Goal: Task Accomplishment & Management: Complete application form

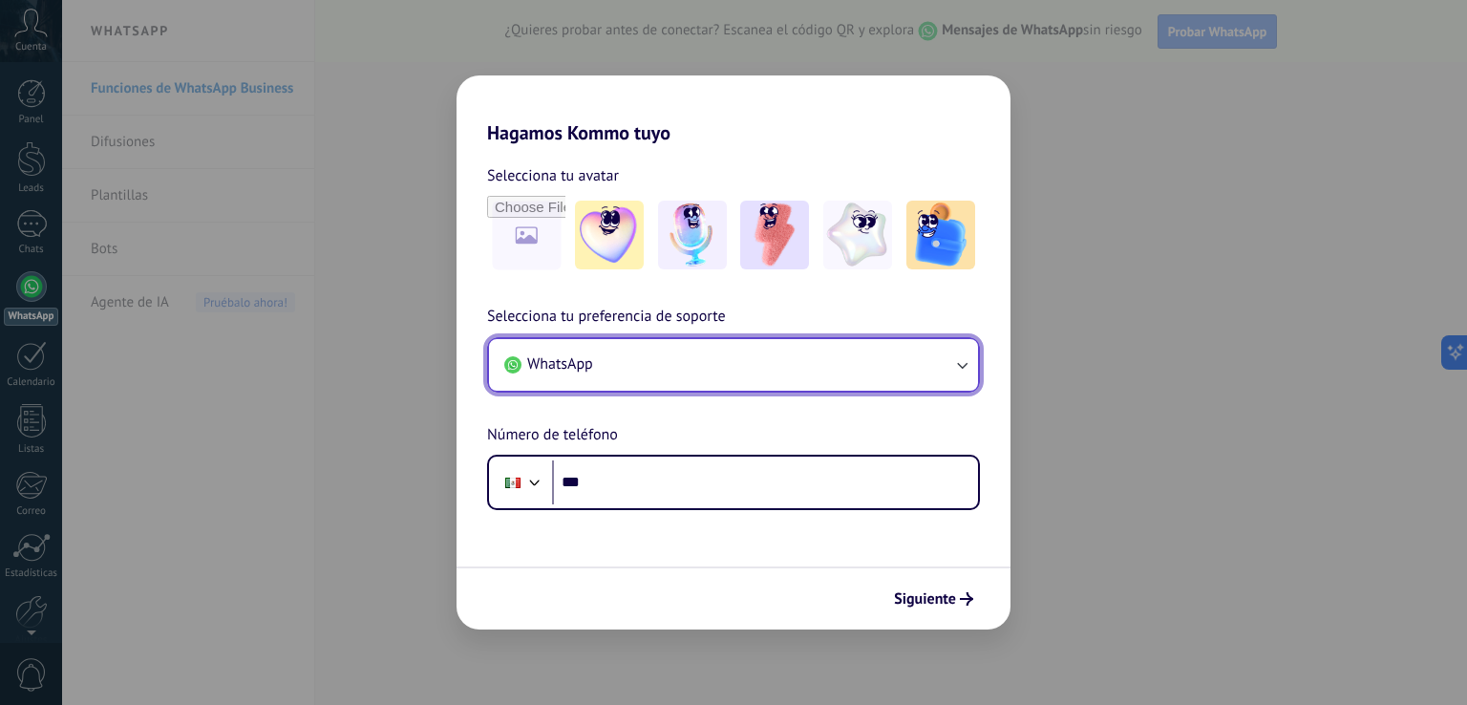
click at [918, 359] on button "WhatsApp" at bounding box center [733, 365] width 489 height 52
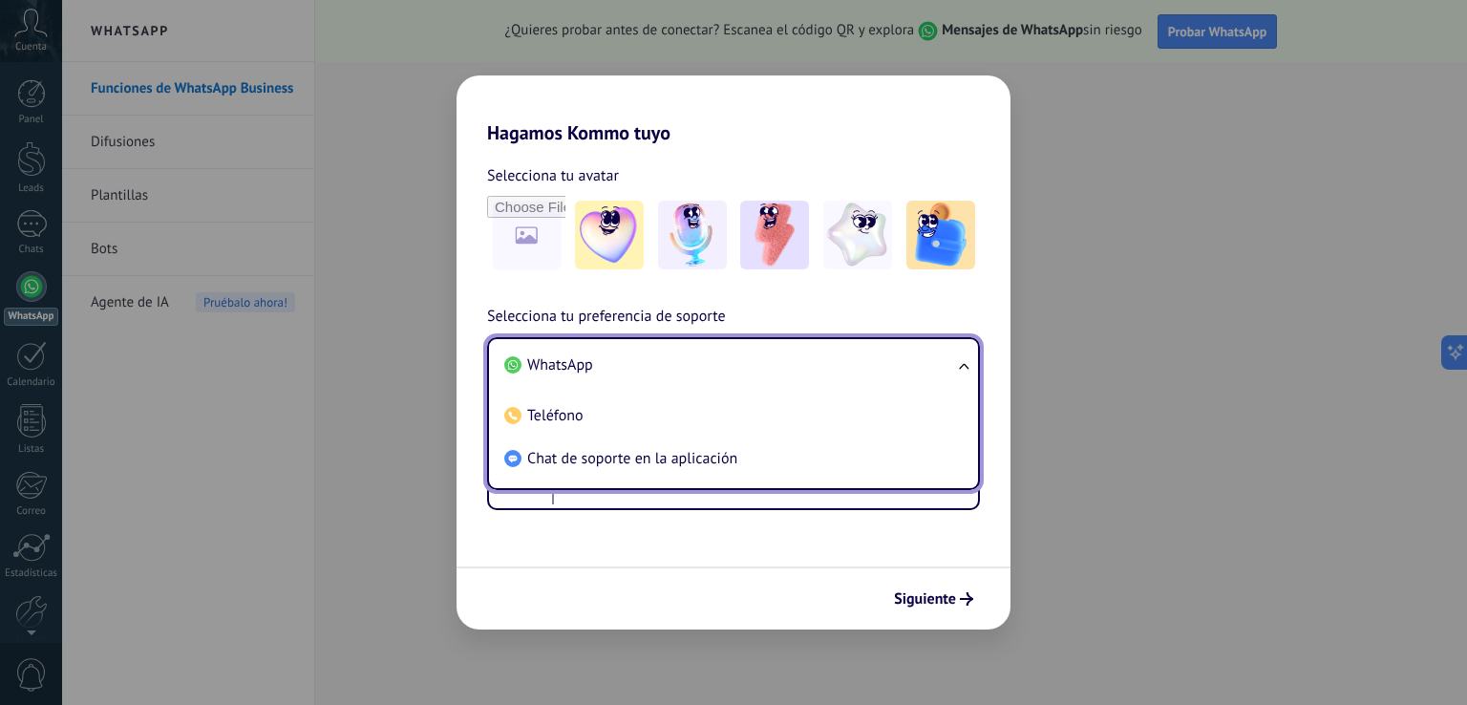
click at [553, 372] on span "WhatsApp" at bounding box center [560, 364] width 66 height 19
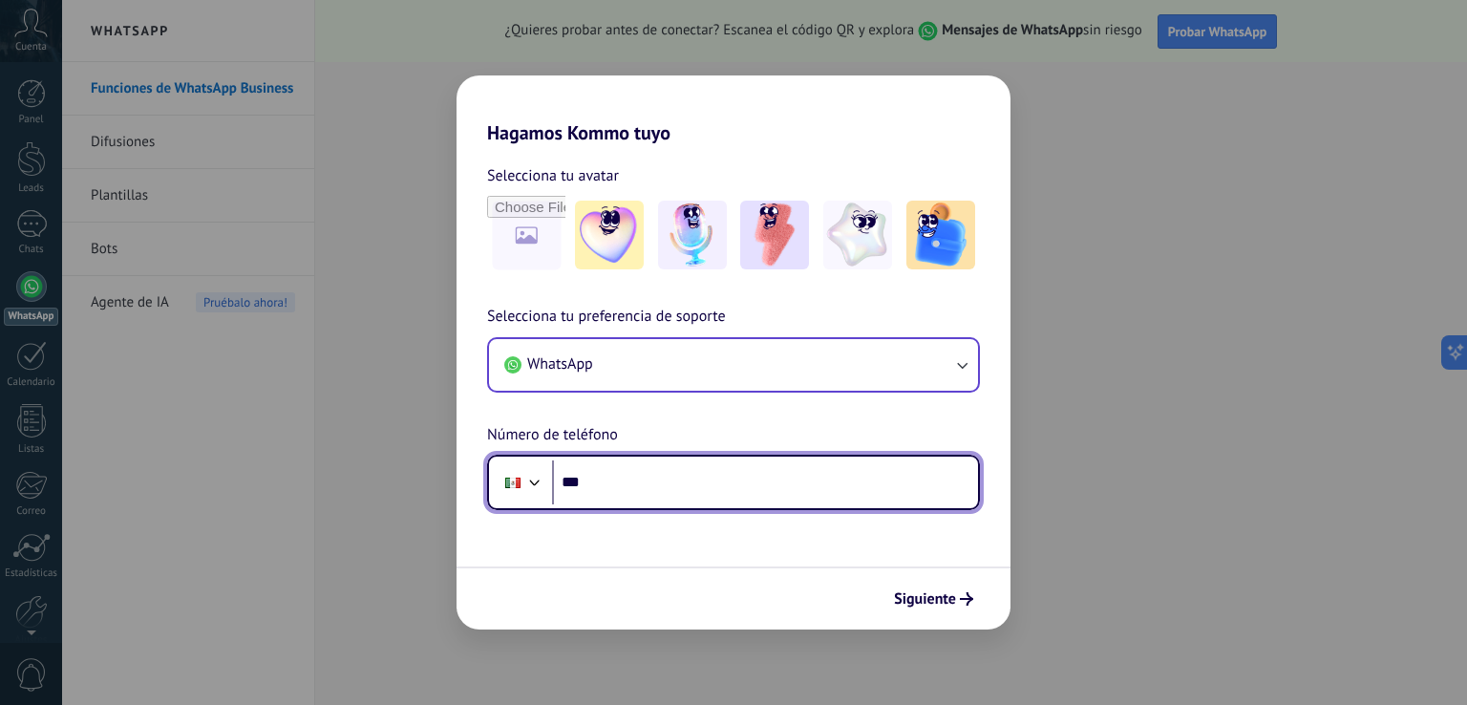
click at [611, 465] on input "***" at bounding box center [765, 482] width 426 height 44
type input "**********"
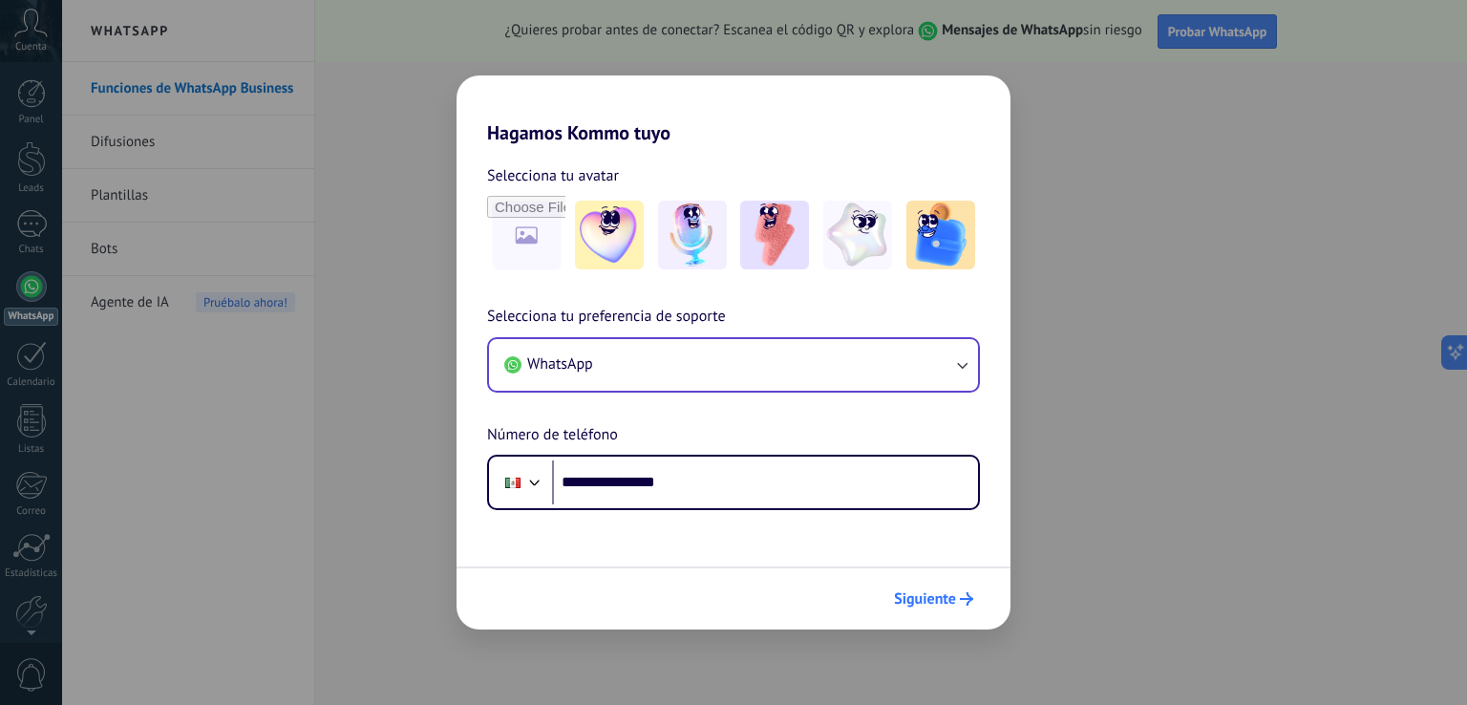
click at [932, 611] on button "Siguiente" at bounding box center [934, 599] width 96 height 32
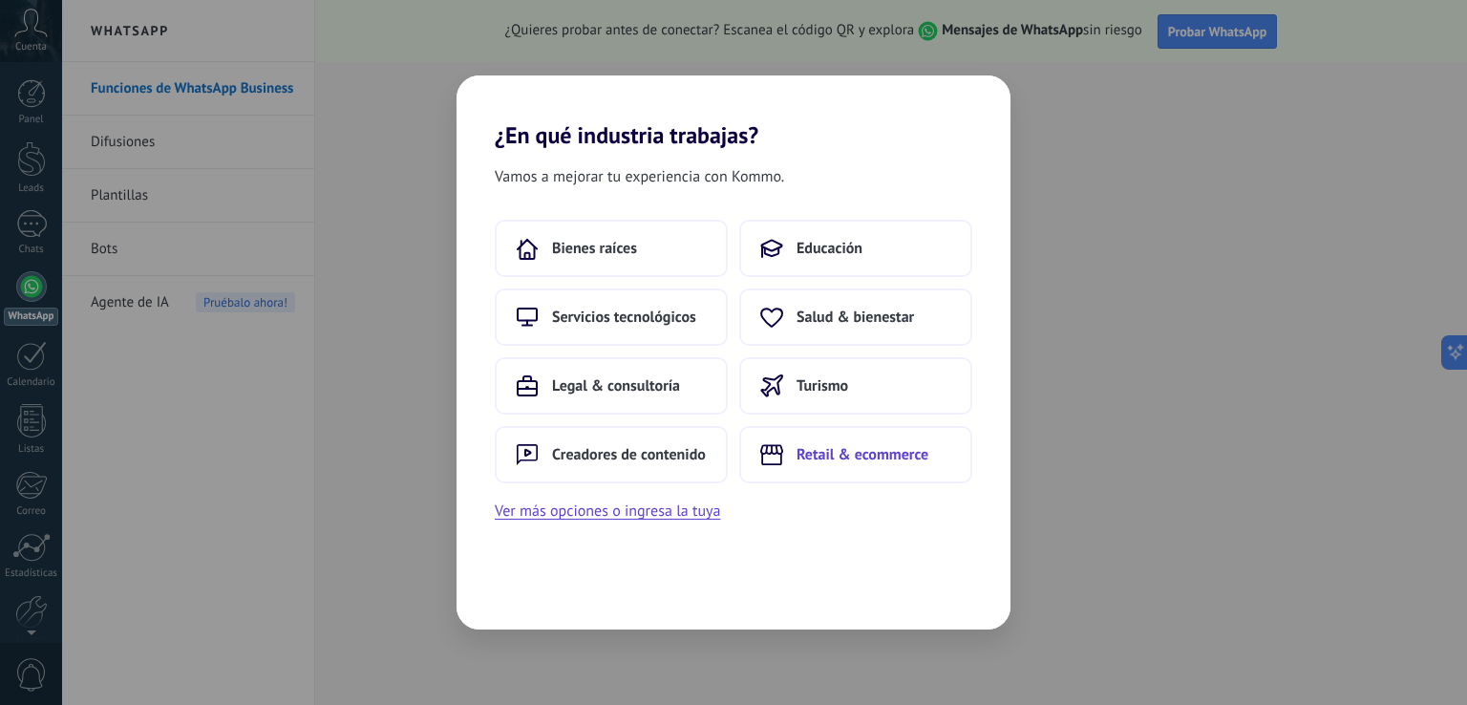
click at [865, 463] on button "Retail & ecommerce" at bounding box center [855, 454] width 233 height 57
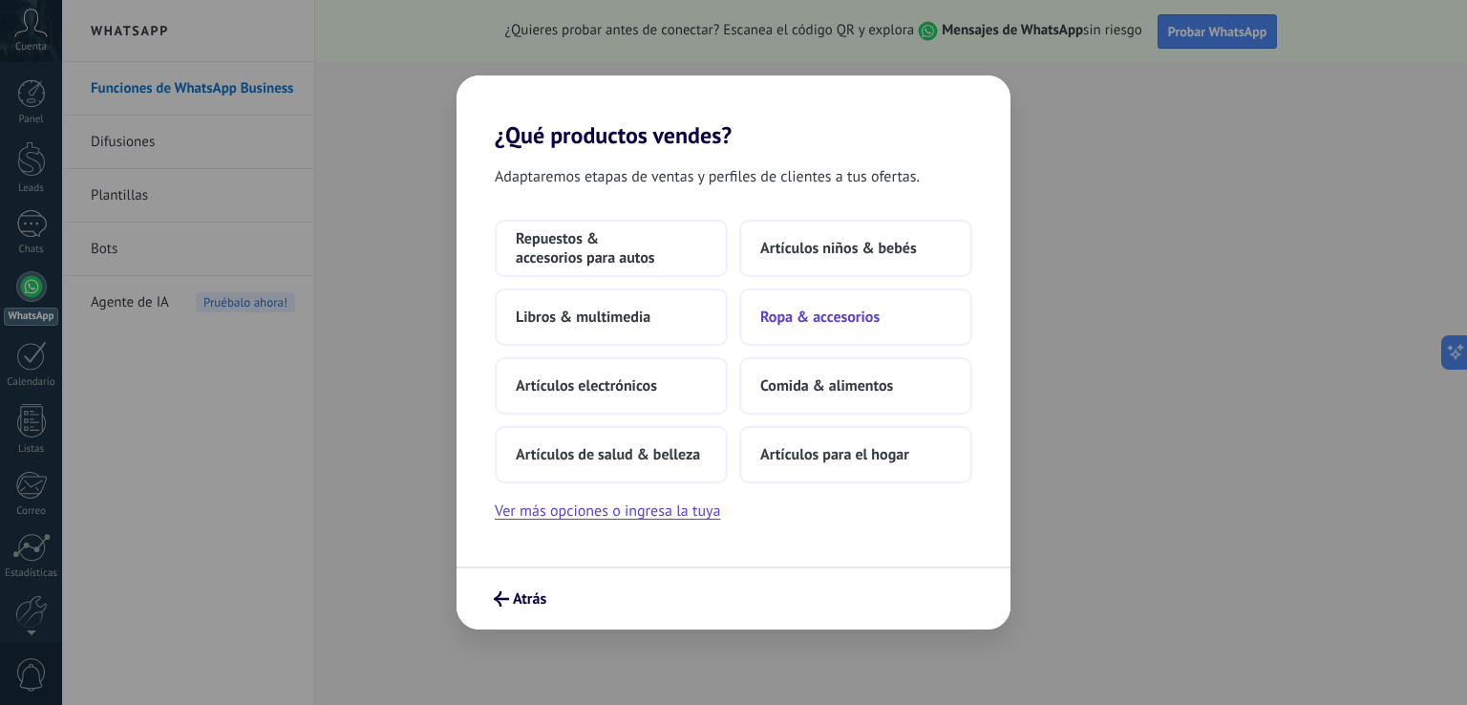
click at [797, 316] on span "Ropa & accesorios" at bounding box center [819, 317] width 119 height 19
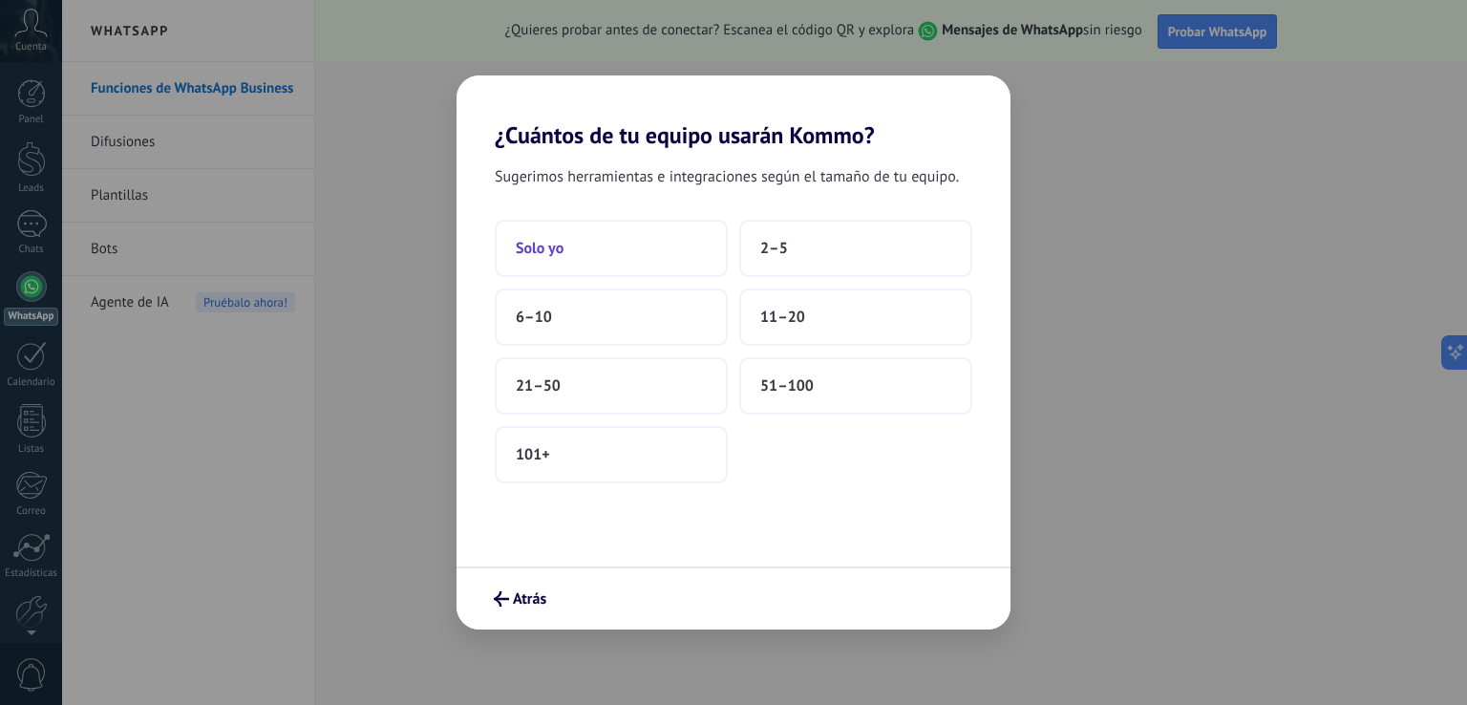
click at [588, 246] on button "Solo yo" at bounding box center [611, 248] width 233 height 57
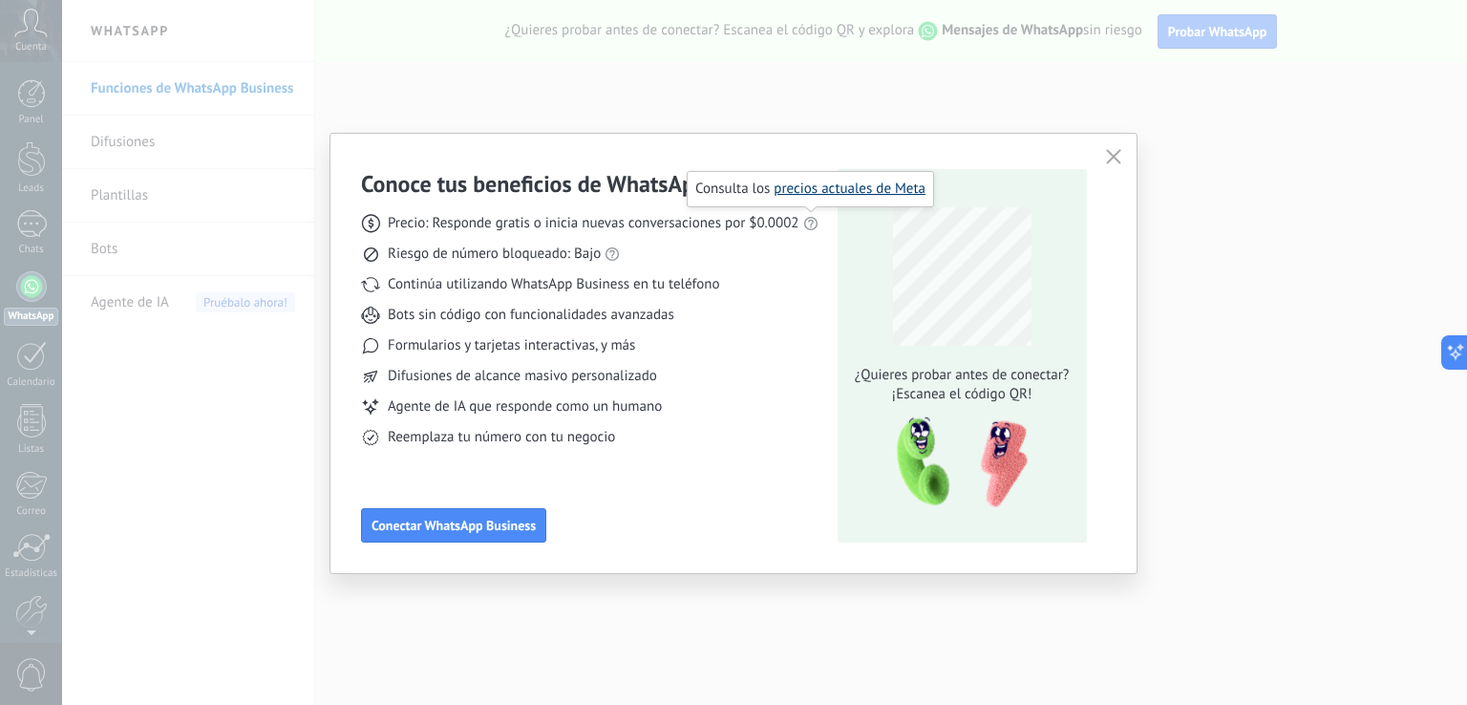
click at [810, 192] on link "precios actuales de Meta" at bounding box center [850, 189] width 152 height 18
click at [1178, 519] on div "Conoce tus beneficios de WhatsApp Precio: Responde gratis o inicia nuevas conve…" at bounding box center [733, 352] width 1467 height 705
click at [1112, 159] on icon "button" at bounding box center [1113, 156] width 15 height 15
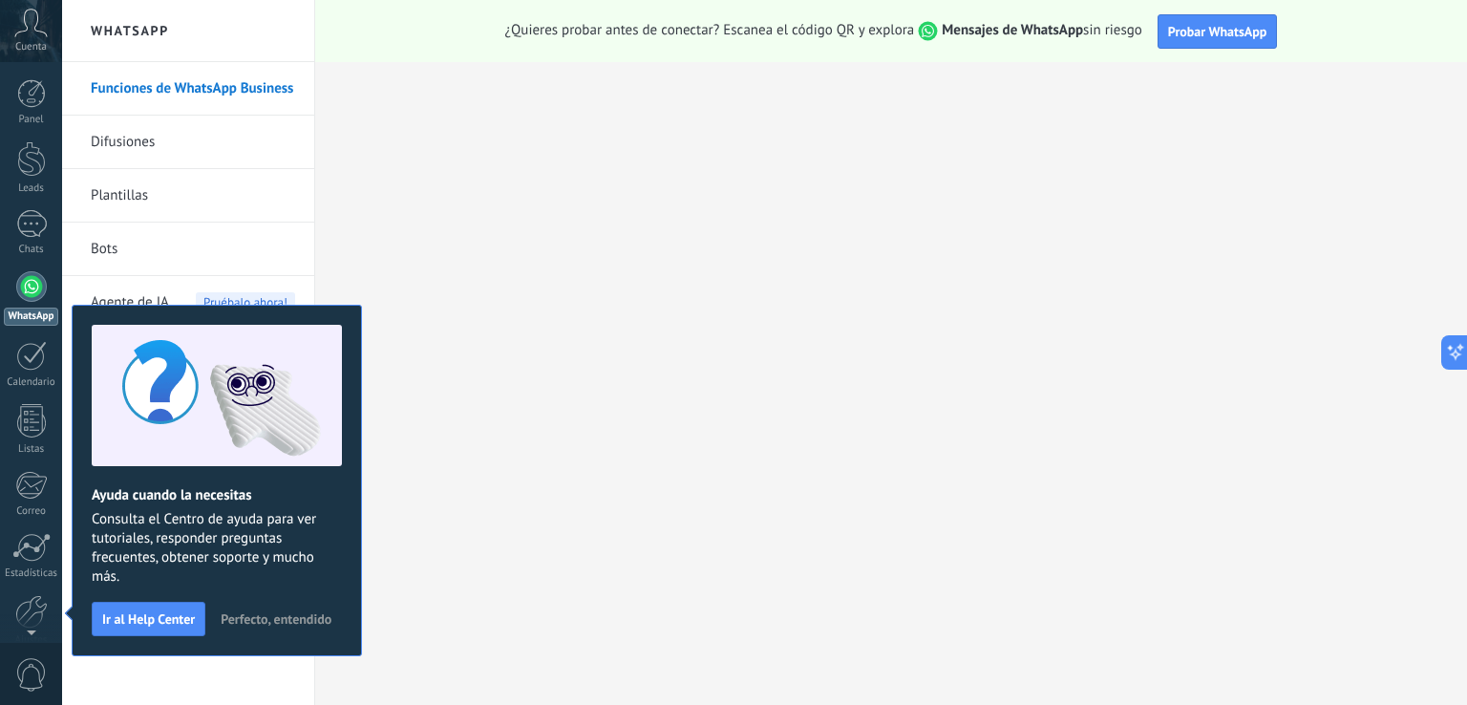
click at [271, 619] on span "Perfecto, entendido" at bounding box center [276, 618] width 111 height 13
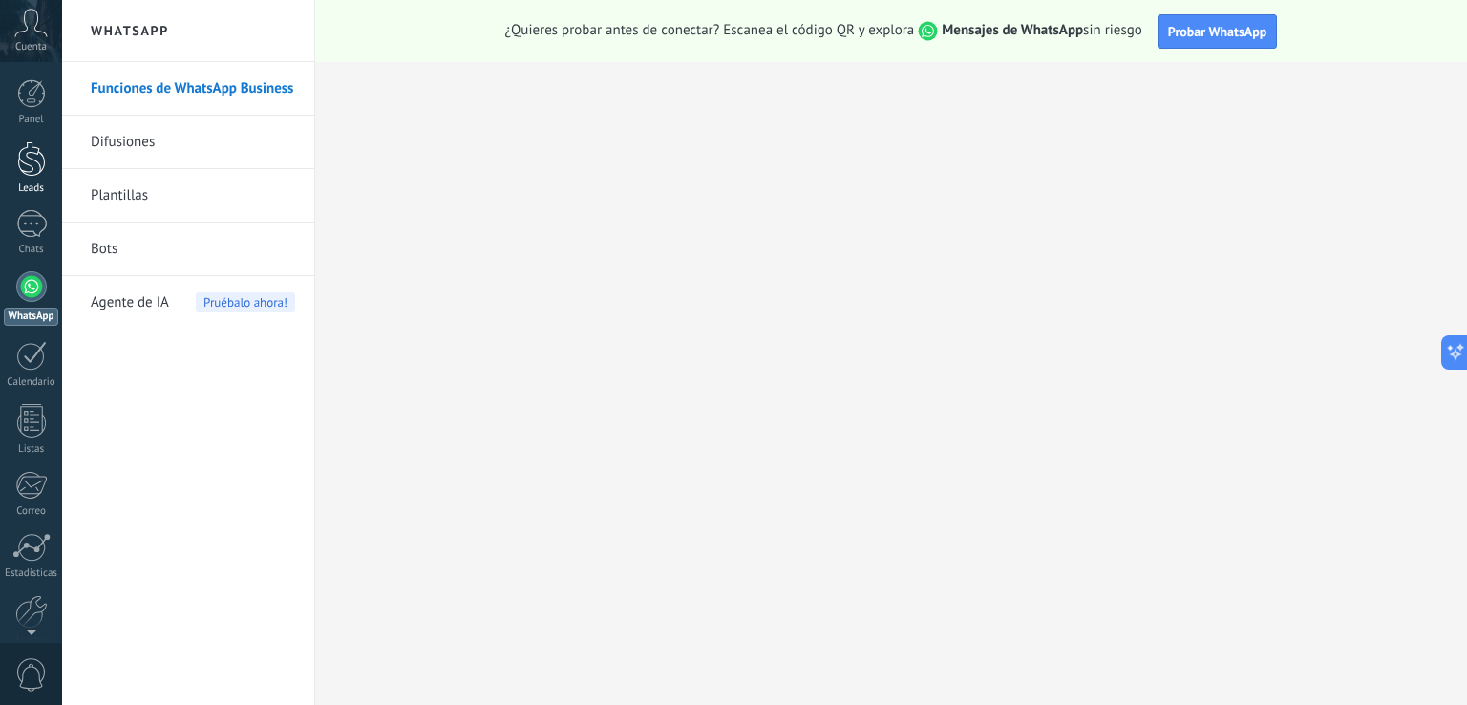
click at [46, 163] on link "Leads" at bounding box center [31, 167] width 62 height 53
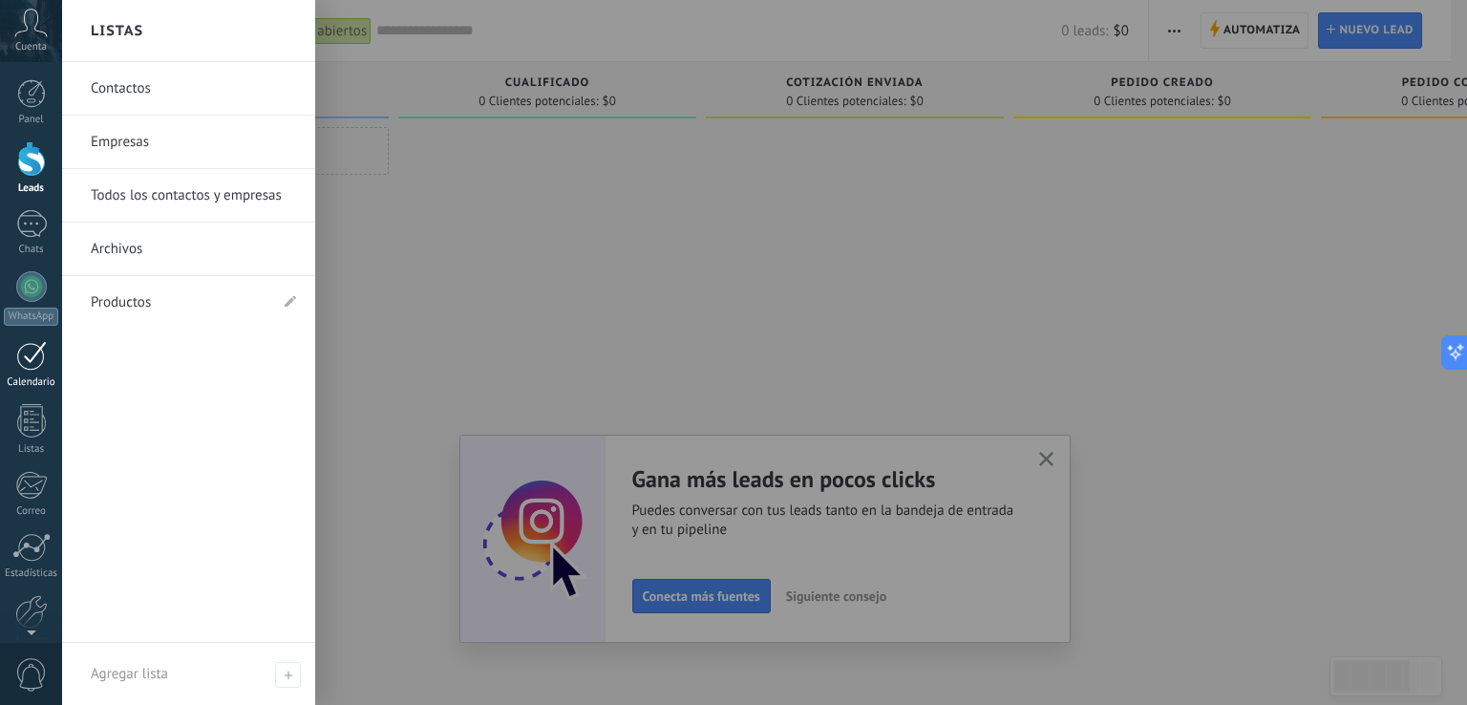
click at [40, 374] on link "Calendario" at bounding box center [31, 365] width 62 height 48
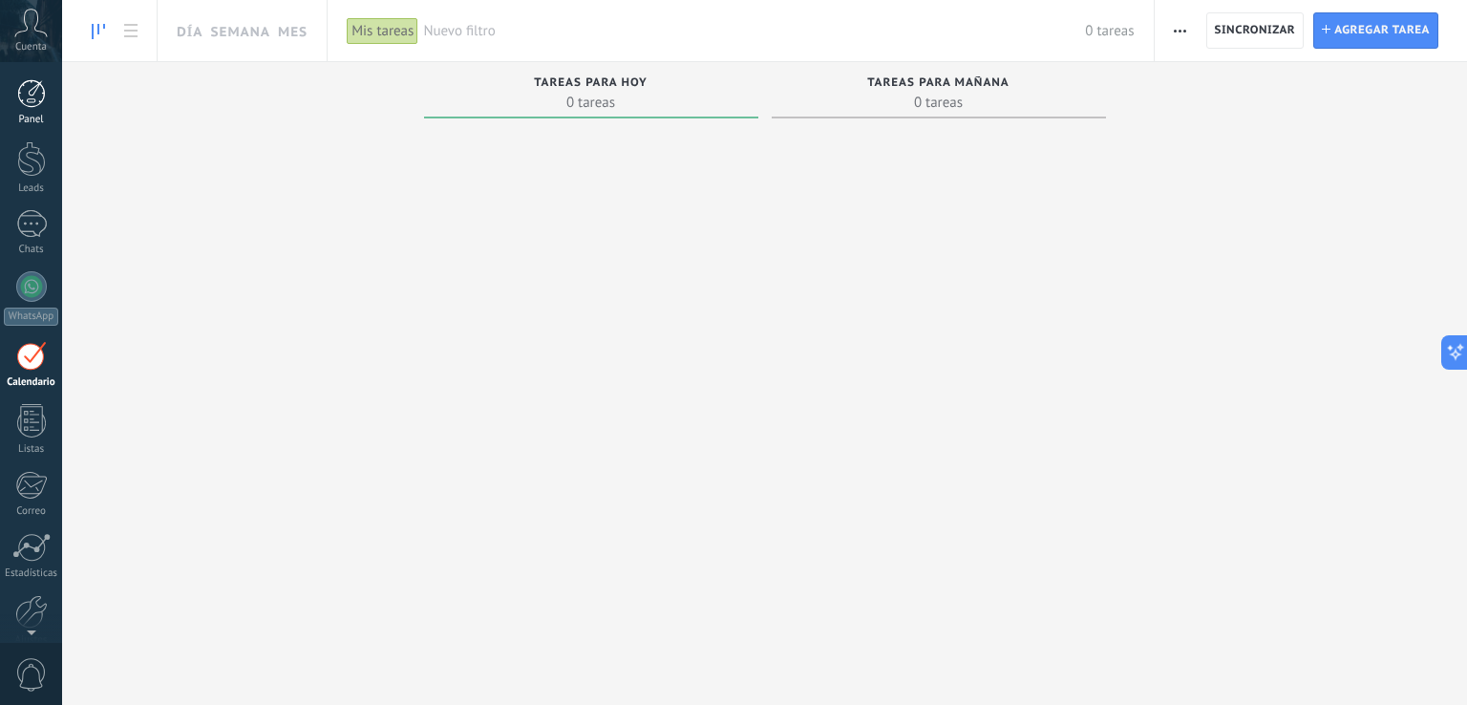
click at [31, 101] on div at bounding box center [31, 93] width 29 height 29
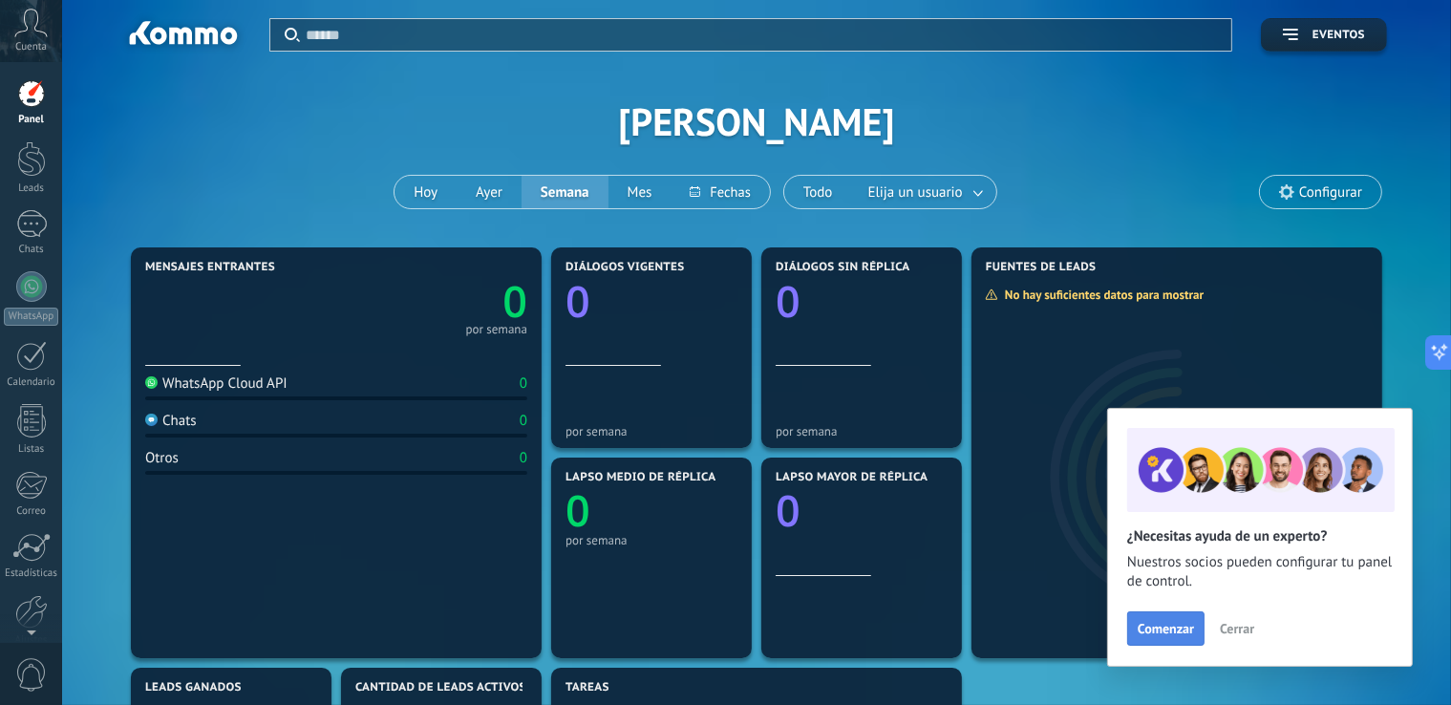
click at [1181, 635] on span "Comenzar" at bounding box center [1166, 628] width 56 height 13
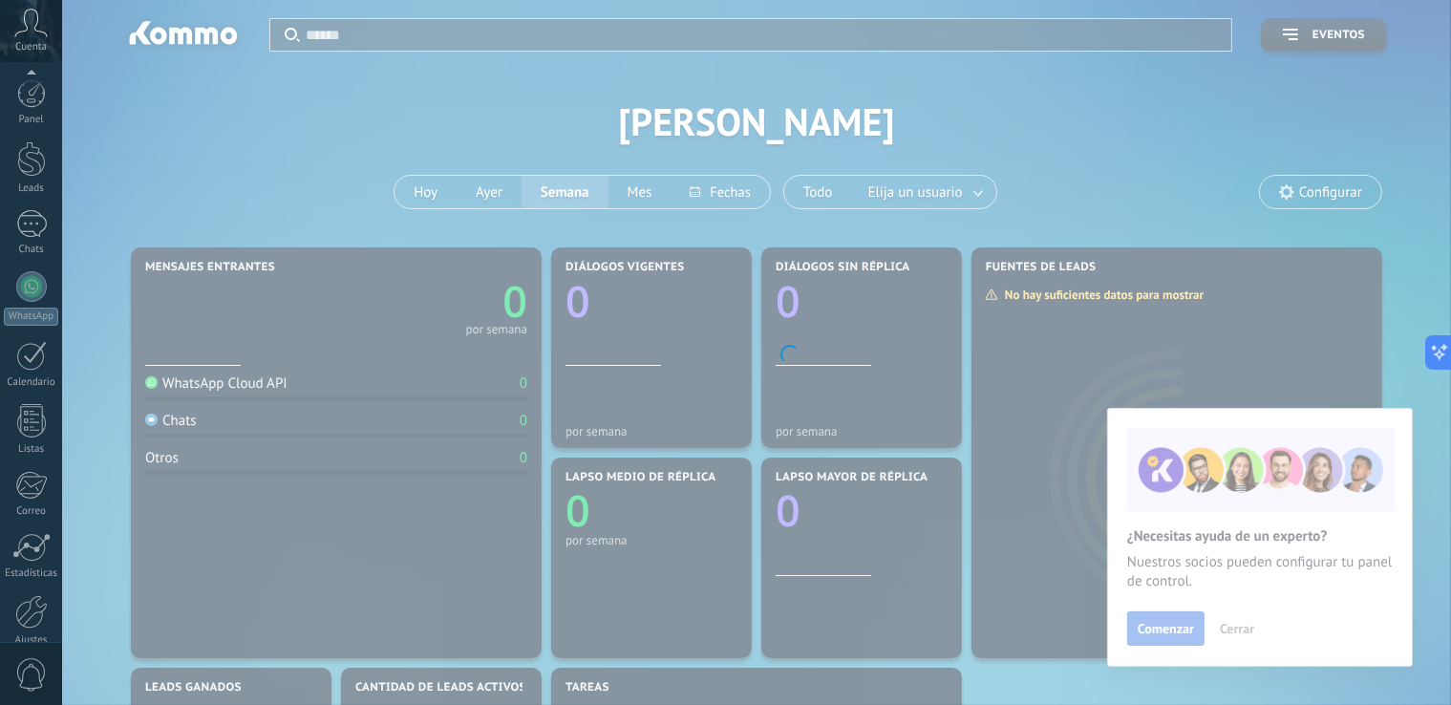
scroll to position [89, 0]
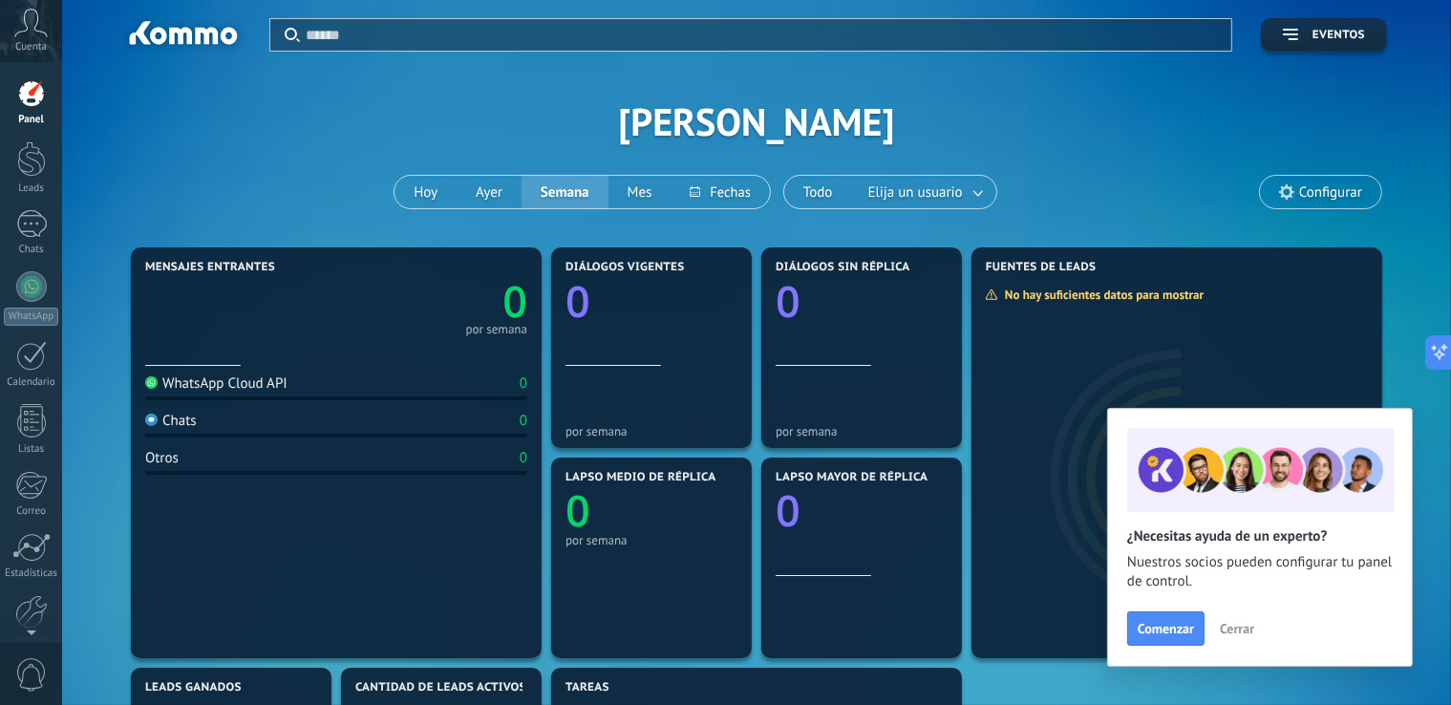
click at [1238, 627] on span "Cerrar" at bounding box center [1237, 628] width 34 height 13
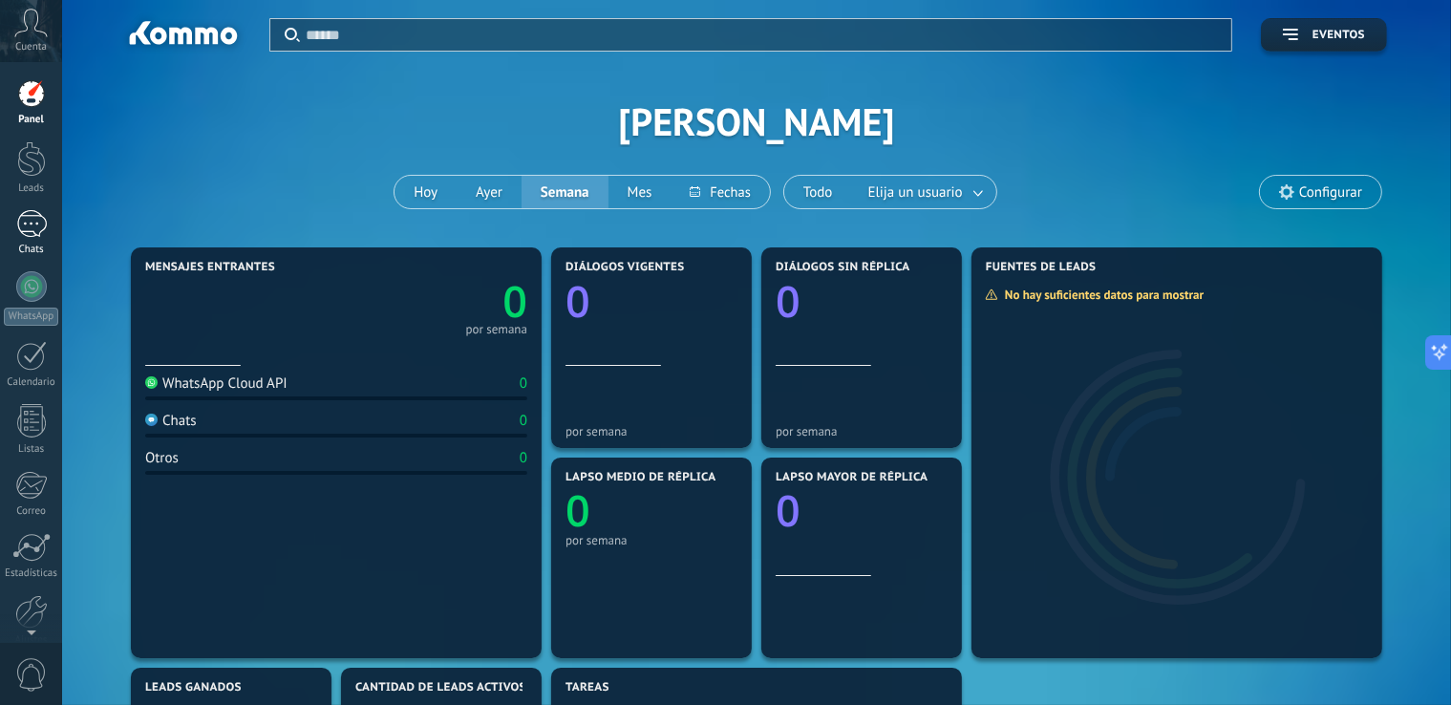
click at [26, 241] on link "Chats" at bounding box center [31, 233] width 62 height 46
